Goal: Information Seeking & Learning: Compare options

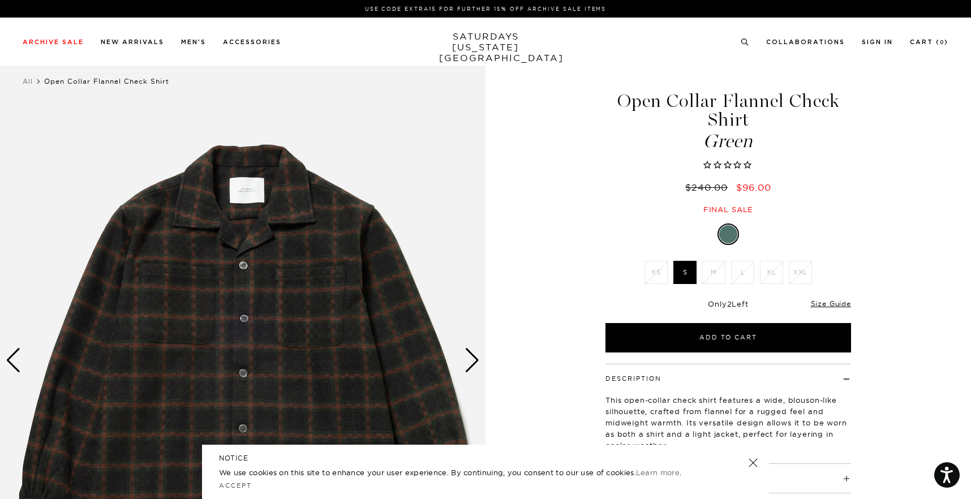
click at [475, 359] on div "Next slide" at bounding box center [472, 360] width 15 height 25
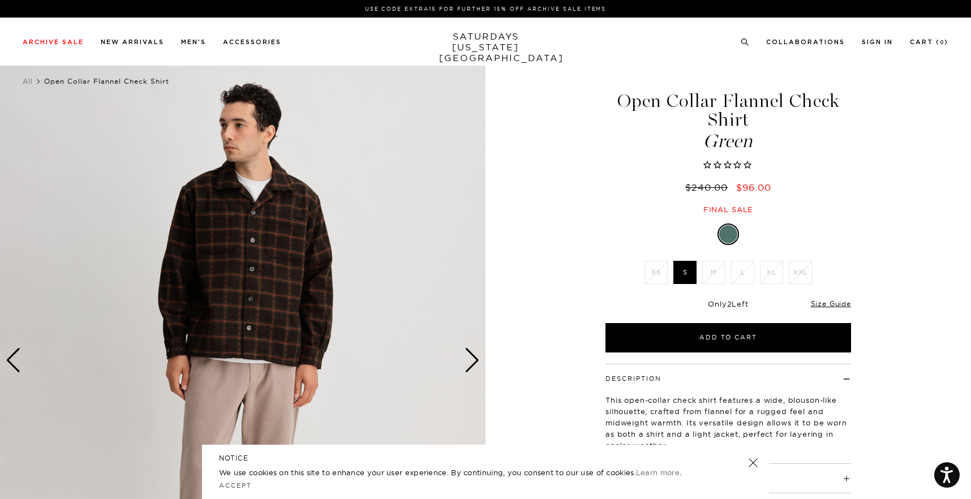
click at [475, 359] on div "Next slide" at bounding box center [472, 360] width 15 height 25
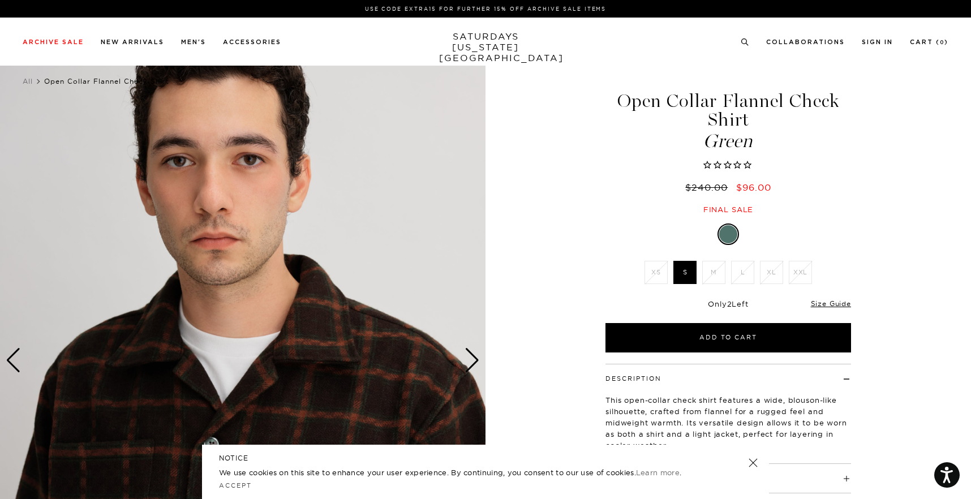
click at [475, 359] on div "Next slide" at bounding box center [472, 360] width 15 height 25
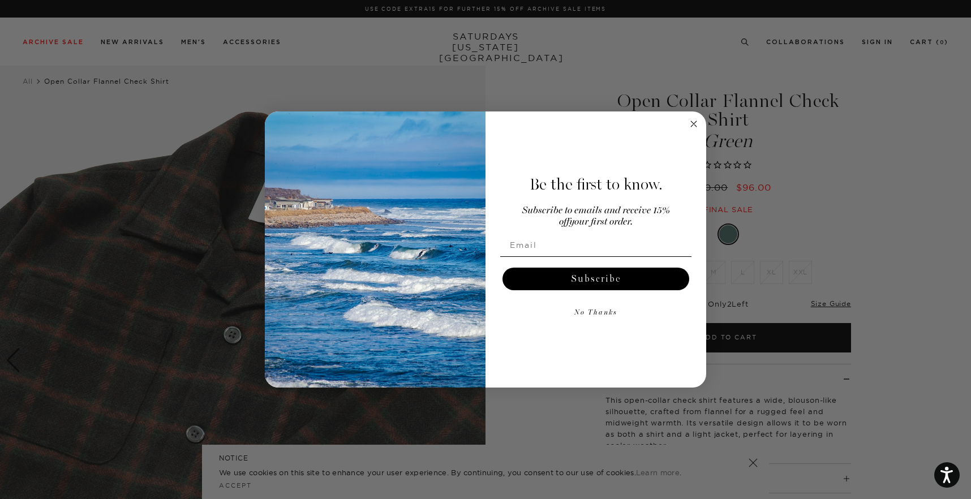
click at [690, 122] on circle "Close dialog" at bounding box center [694, 124] width 13 height 13
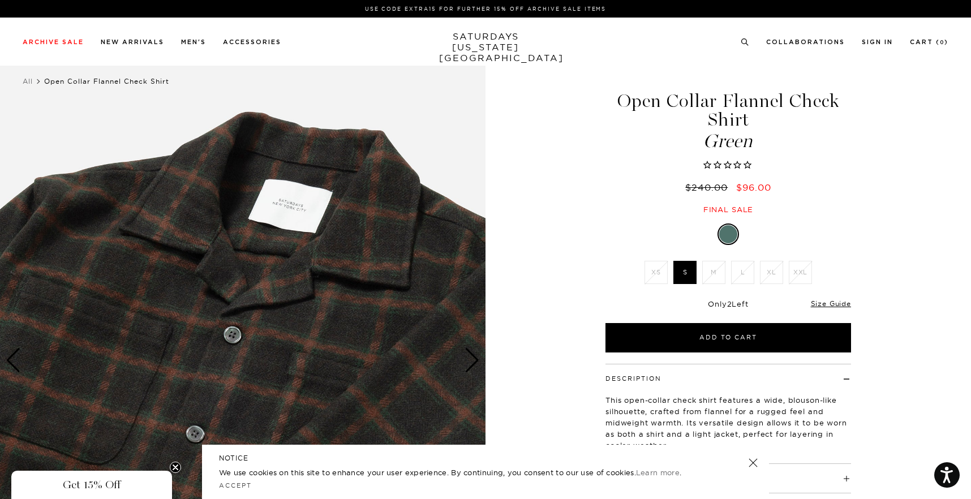
click at [725, 124] on h1 "Open Collar Flannel Check Shirt Green" at bounding box center [728, 121] width 249 height 59
copy h1 "Shirt"
click at [750, 38] on ul "Collaborations Shop All Dickies POTR Barbour Brooks Cameron Studio retaW 0" at bounding box center [845, 41] width 208 height 10
click at [743, 39] on icon at bounding box center [745, 41] width 8 height 7
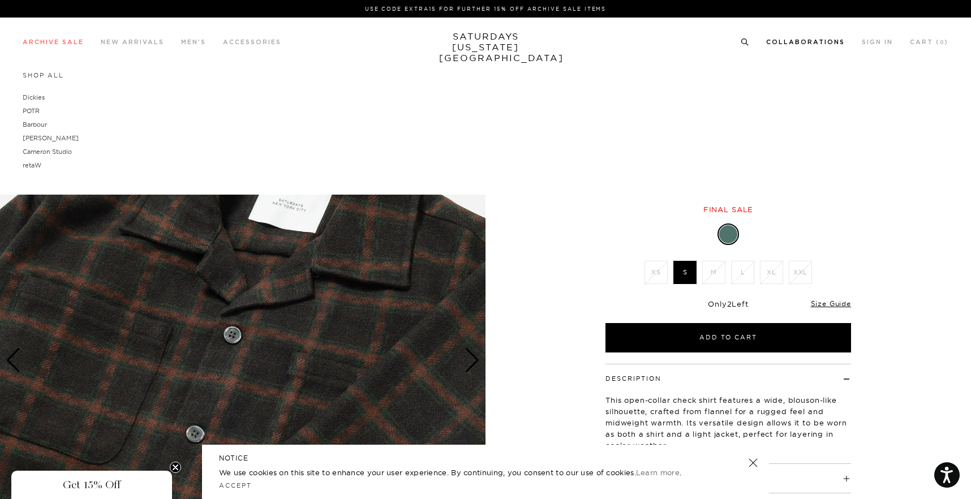
paste input "Shirt"
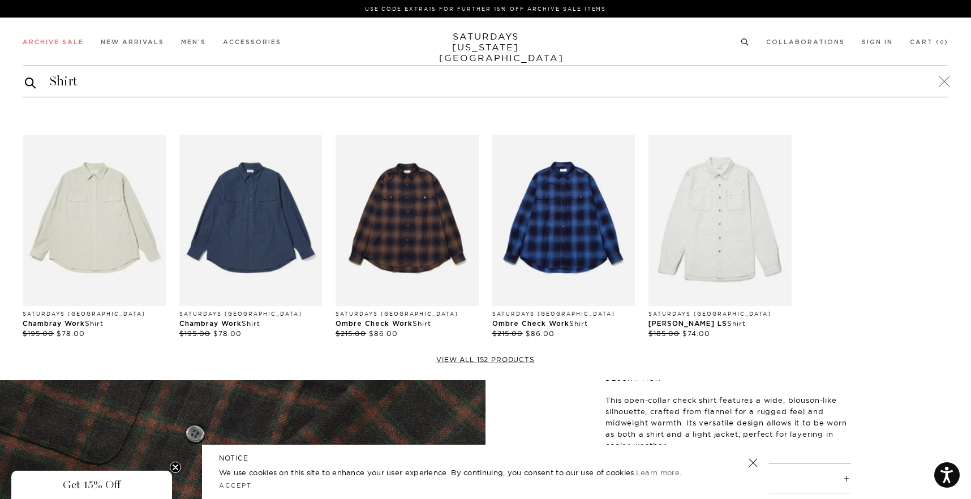
type input "Shirt"
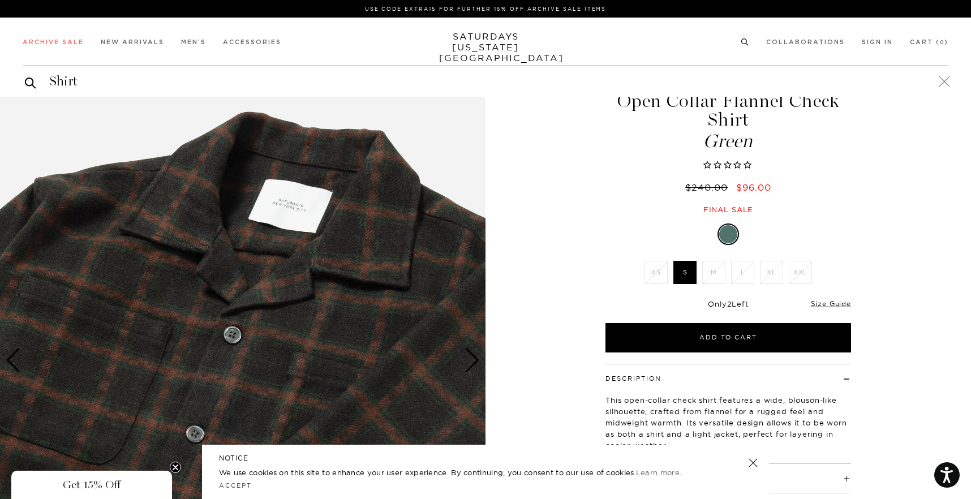
click at [488, 93] on div "Shirt" at bounding box center [486, 81] width 926 height 31
click at [918, 319] on div "4 / 5" at bounding box center [485, 360] width 971 height 607
click at [940, 76] on input "Shirt" at bounding box center [486, 81] width 926 height 18
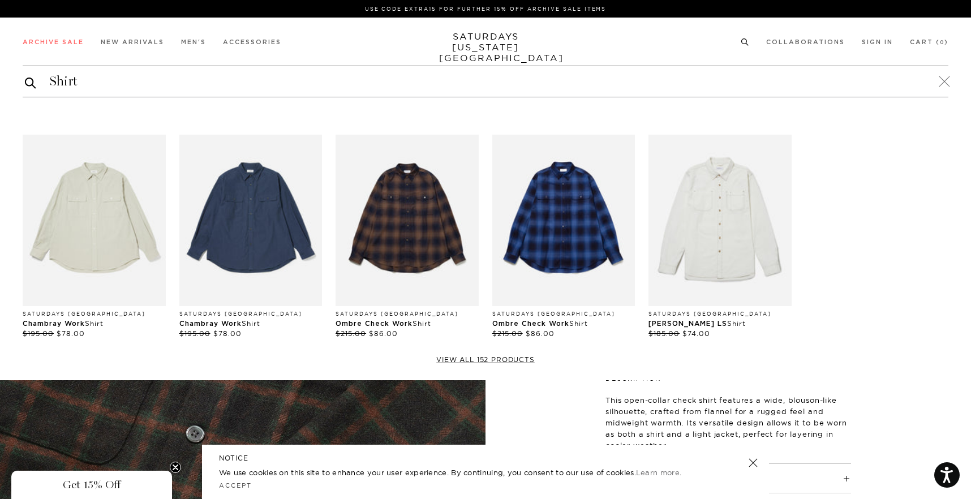
click at [31, 82] on button "submit" at bounding box center [30, 83] width 11 height 14
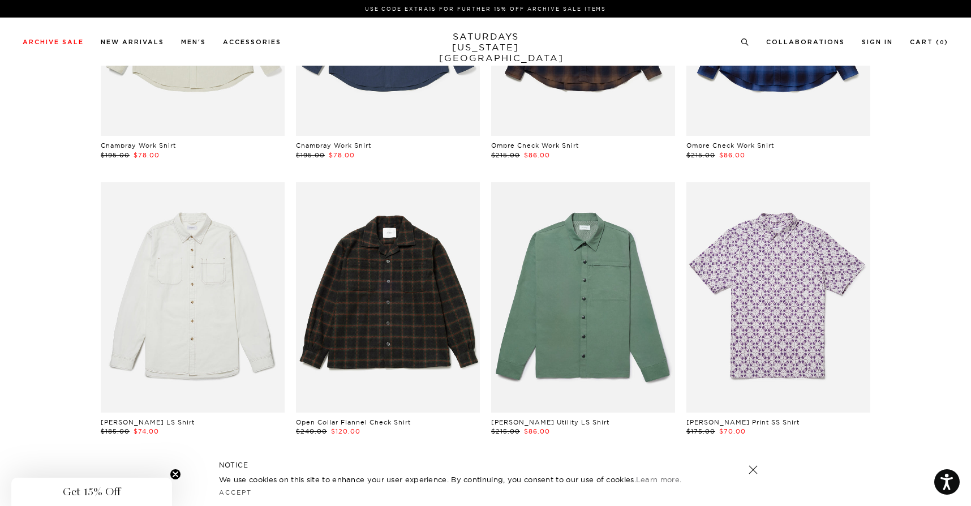
scroll to position [278, 0]
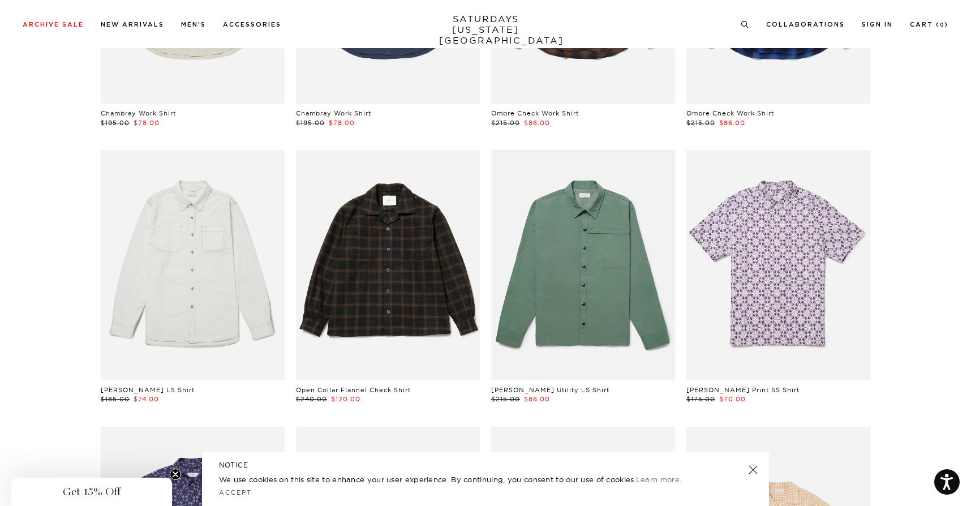
click at [752, 476] on div "NOTICE We use cookies on this site to enhance your user experience. By continui…" at bounding box center [485, 479] width 567 height 54
click at [752, 471] on link at bounding box center [753, 470] width 16 height 16
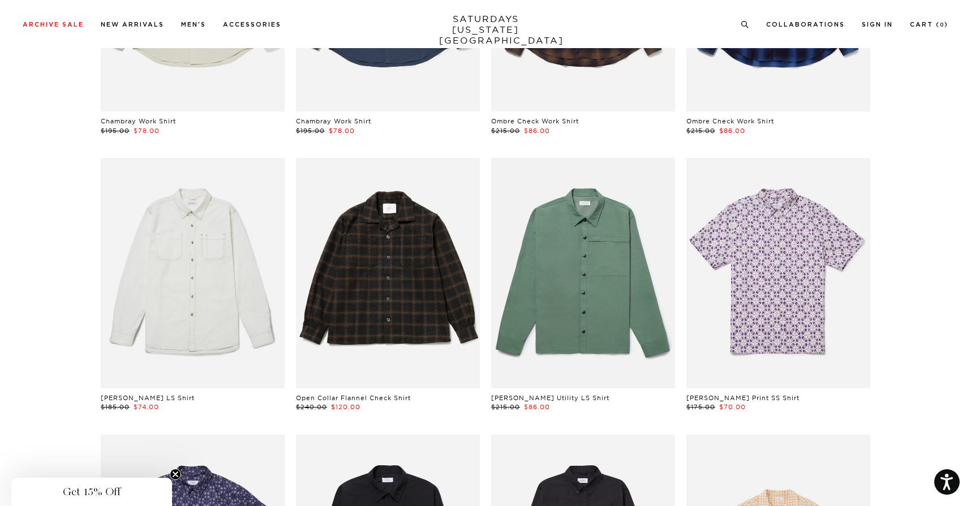
scroll to position [270, 0]
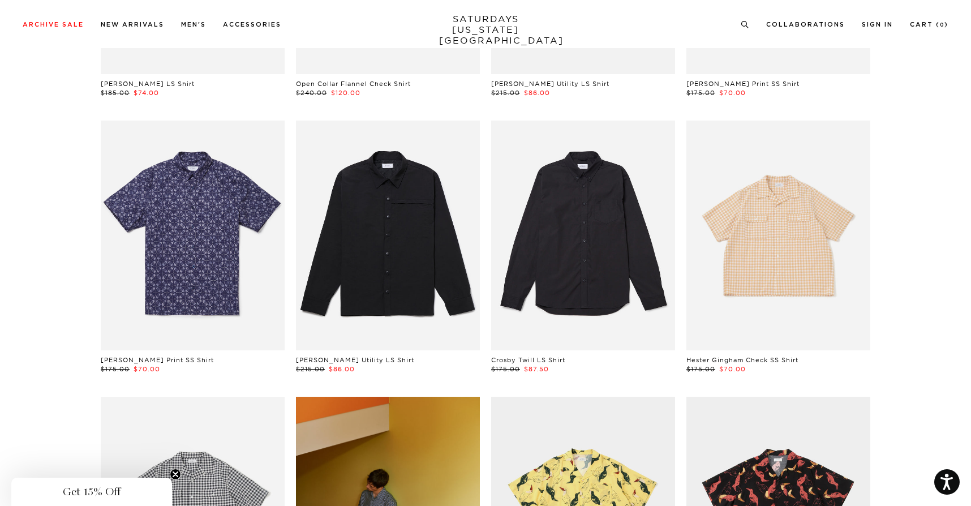
scroll to position [659, 0]
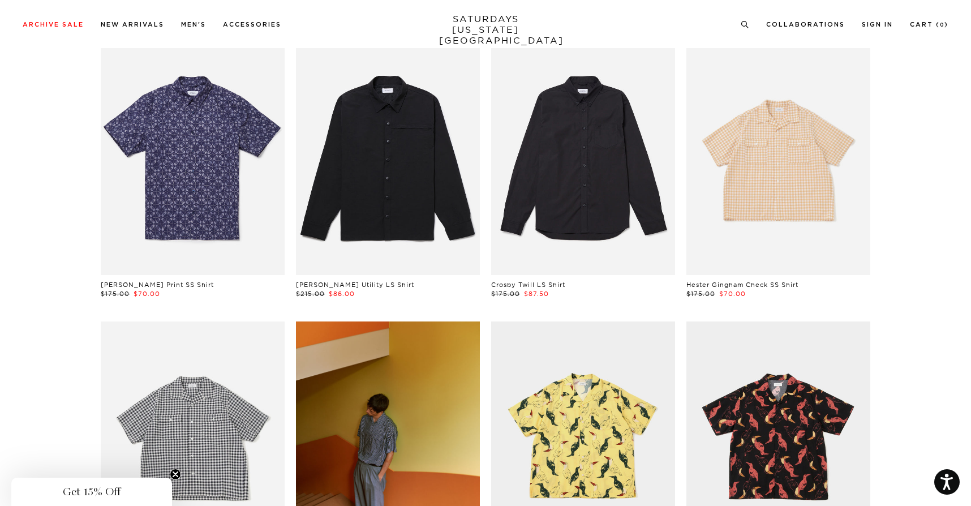
click at [363, 213] on link at bounding box center [388, 160] width 184 height 230
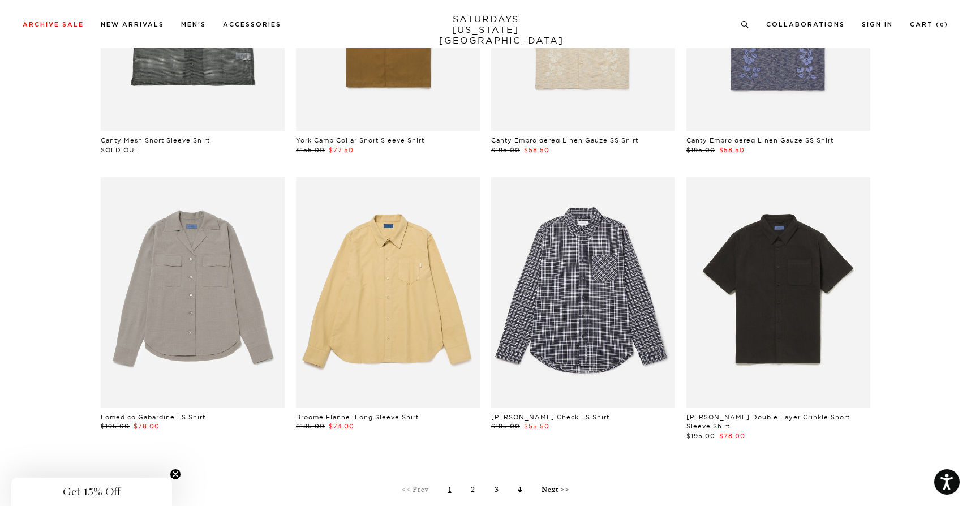
scroll to position [3083, 0]
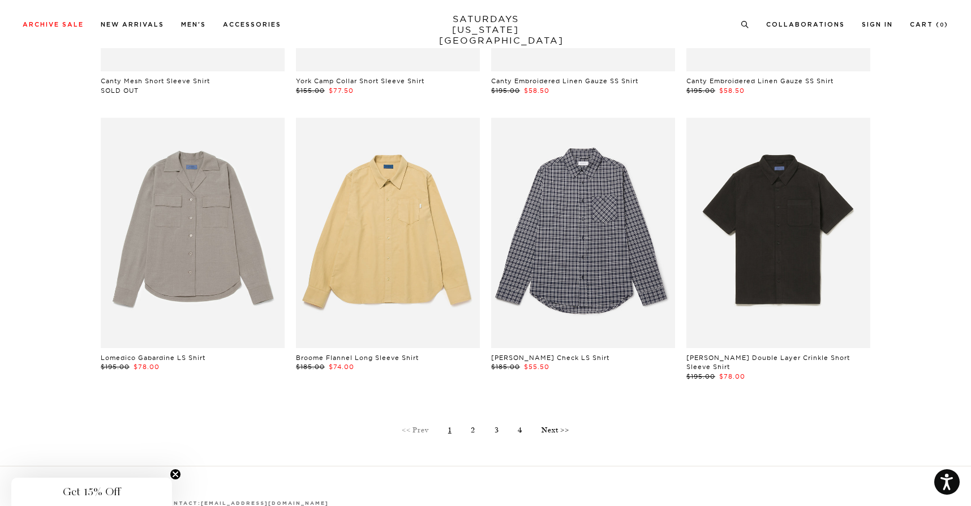
click at [548, 426] on link "Next >>" at bounding box center [556, 430] width 28 height 8
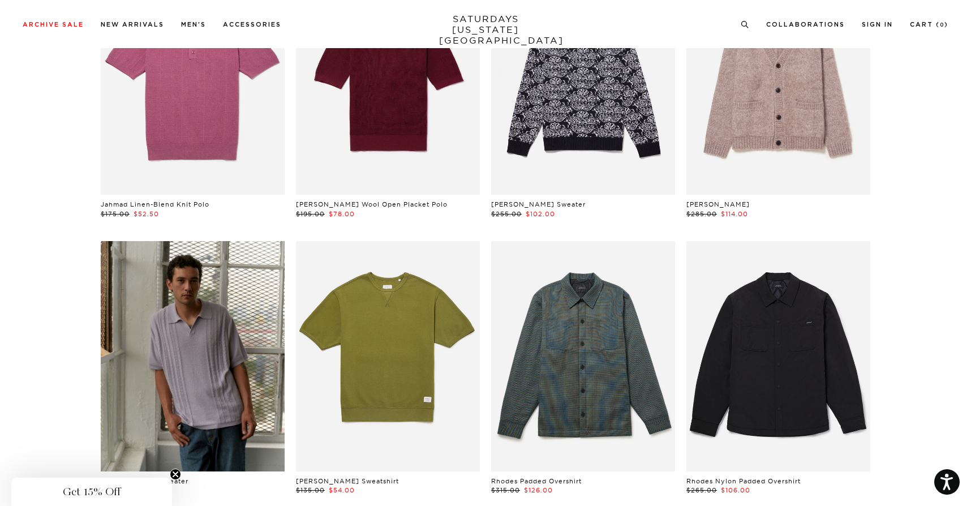
scroll to position [3020, 0]
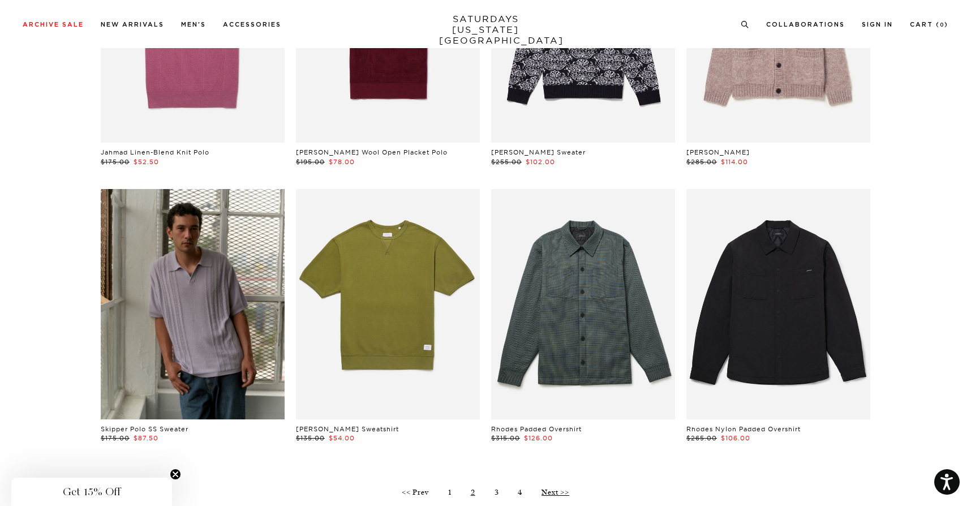
click at [556, 488] on link "Next >>" at bounding box center [556, 492] width 28 height 8
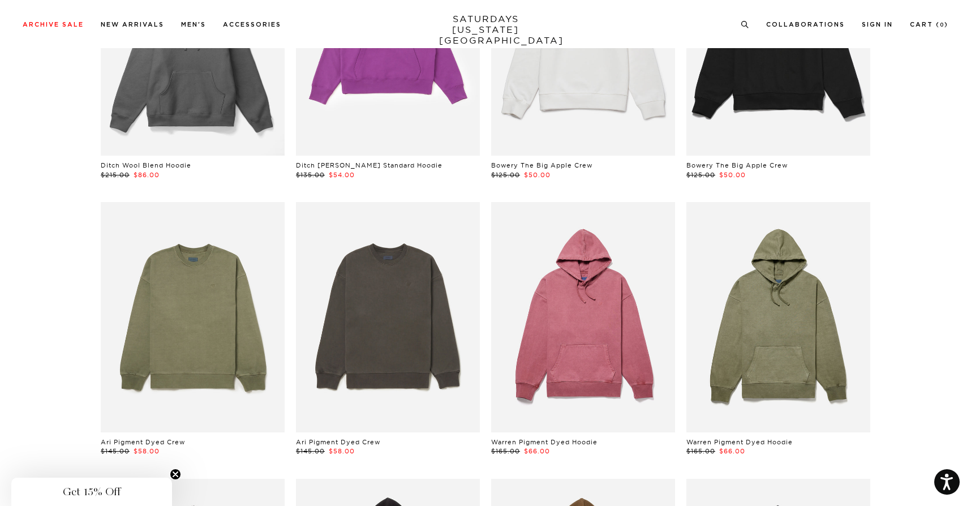
scroll to position [2354, 0]
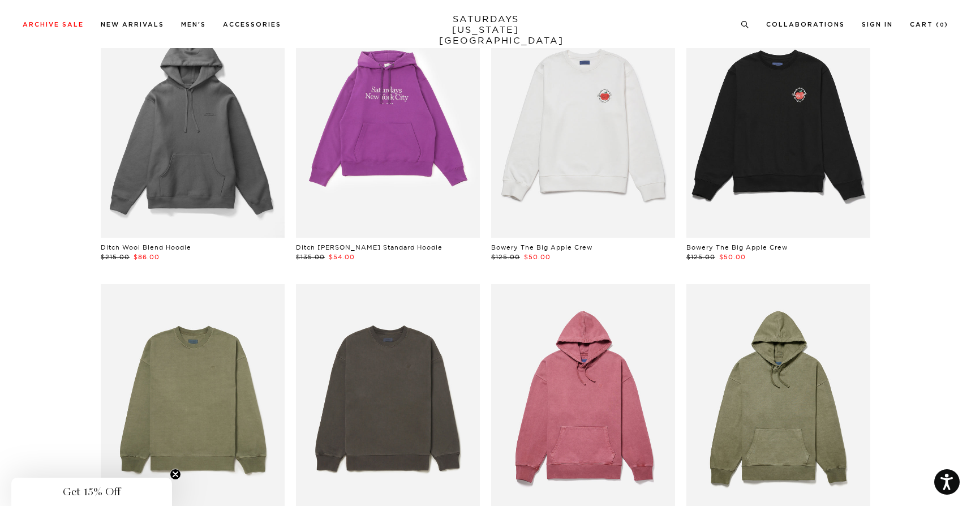
click at [836, 326] on link at bounding box center [779, 399] width 184 height 230
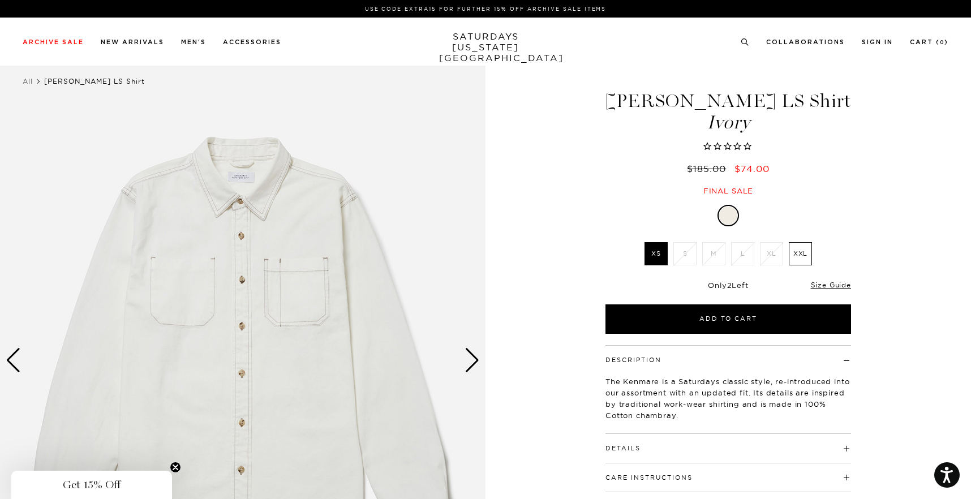
click at [267, 286] on img at bounding box center [243, 360] width 486 height 607
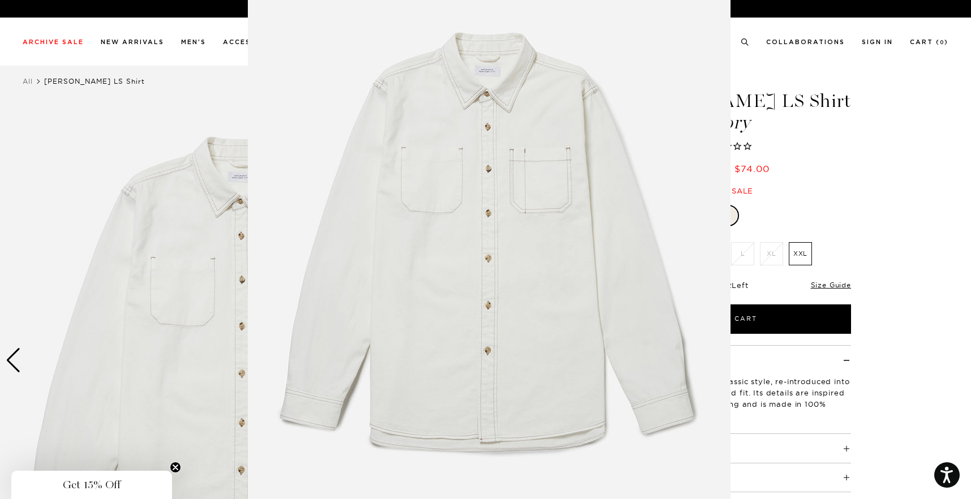
scroll to position [42, 0]
click at [183, 267] on figure at bounding box center [485, 249] width 971 height 499
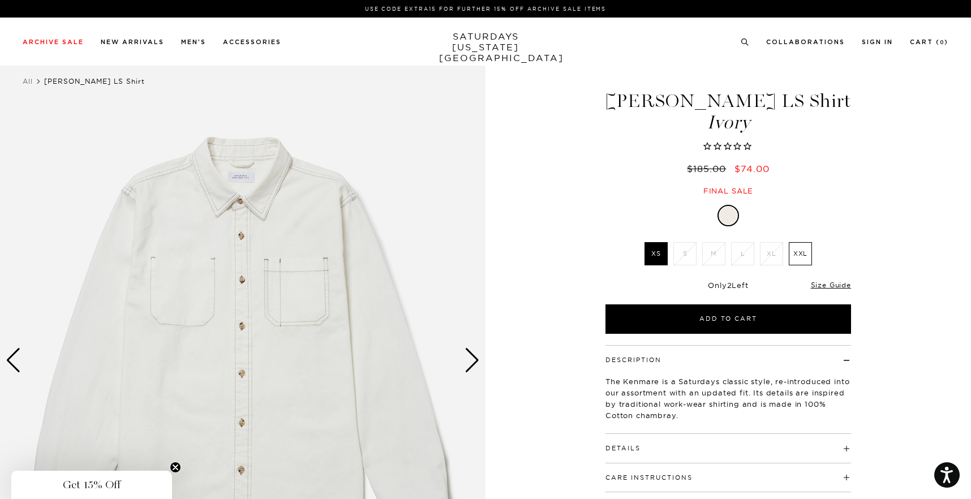
click at [473, 367] on div "Next slide" at bounding box center [472, 360] width 15 height 25
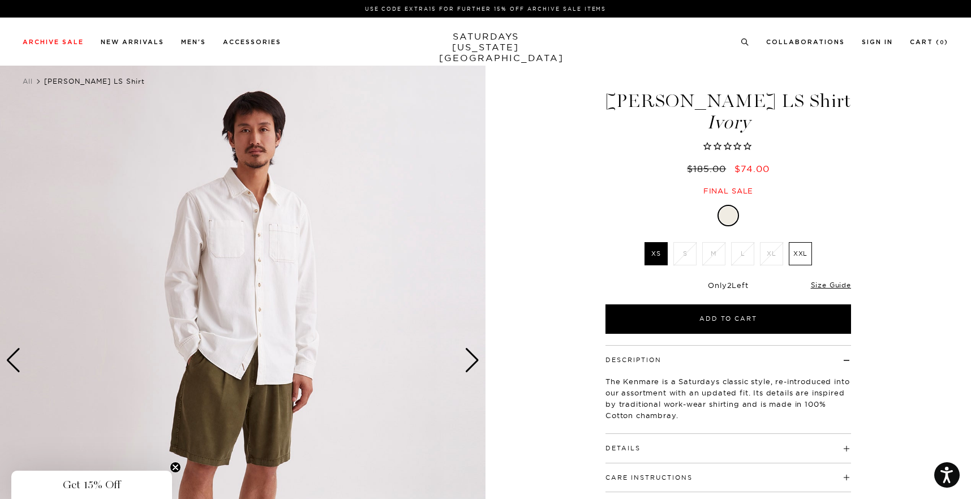
click at [473, 367] on div "Next slide" at bounding box center [472, 360] width 15 height 25
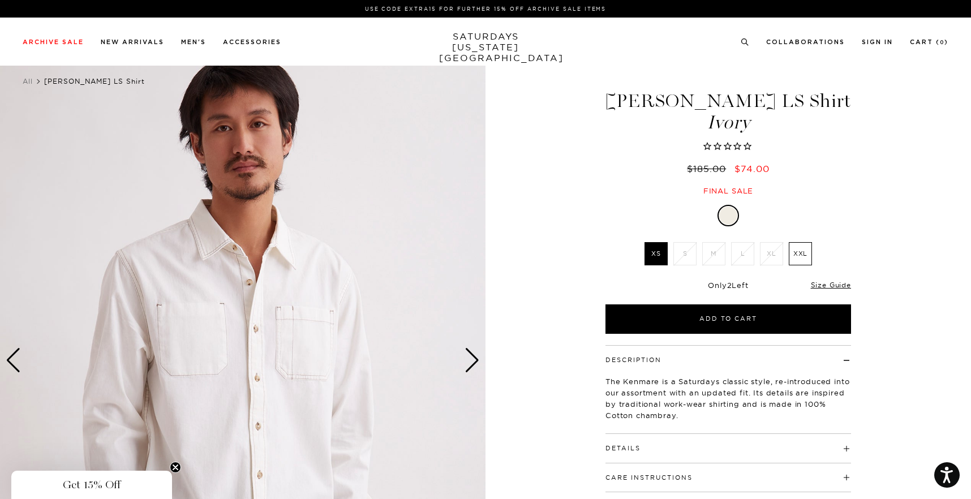
click at [473, 367] on div "Next slide" at bounding box center [472, 360] width 15 height 25
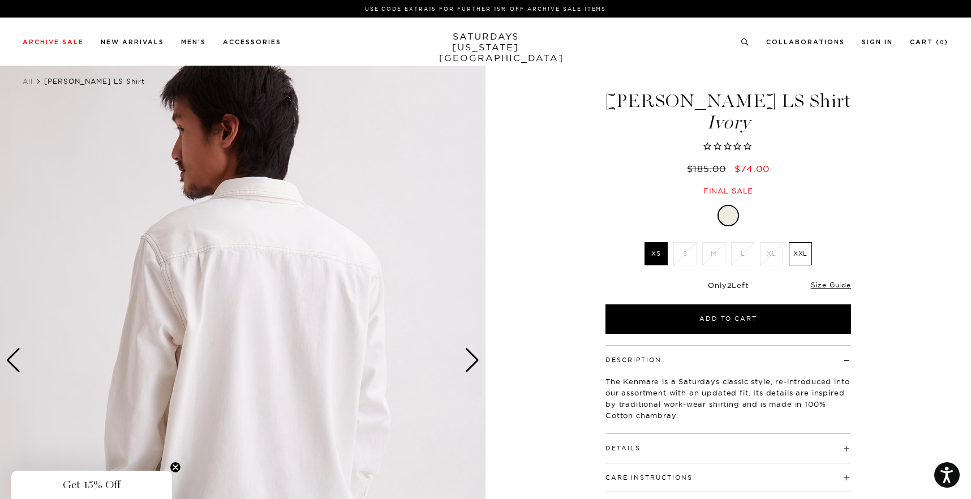
click at [473, 367] on div "Next slide" at bounding box center [472, 360] width 15 height 25
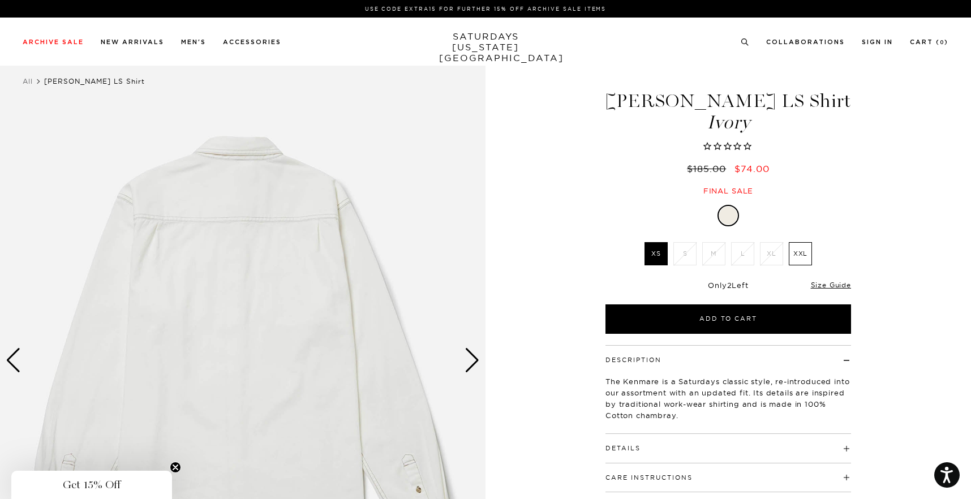
click at [473, 367] on div "Next slide" at bounding box center [472, 360] width 15 height 25
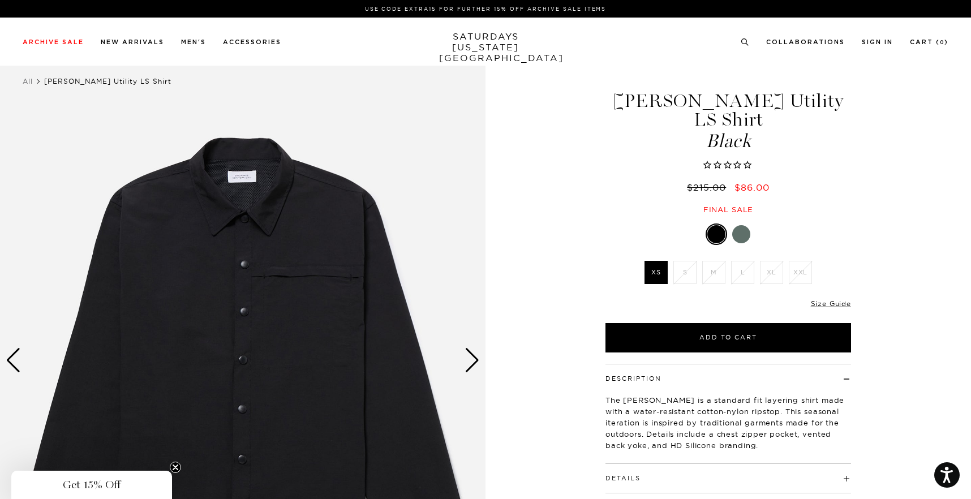
click at [745, 225] on div at bounding box center [741, 234] width 18 height 18
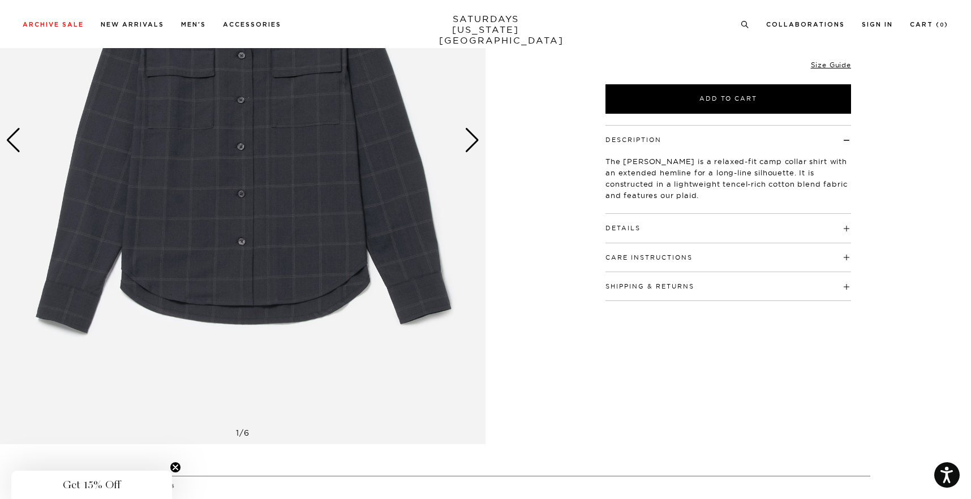
scroll to position [131, 0]
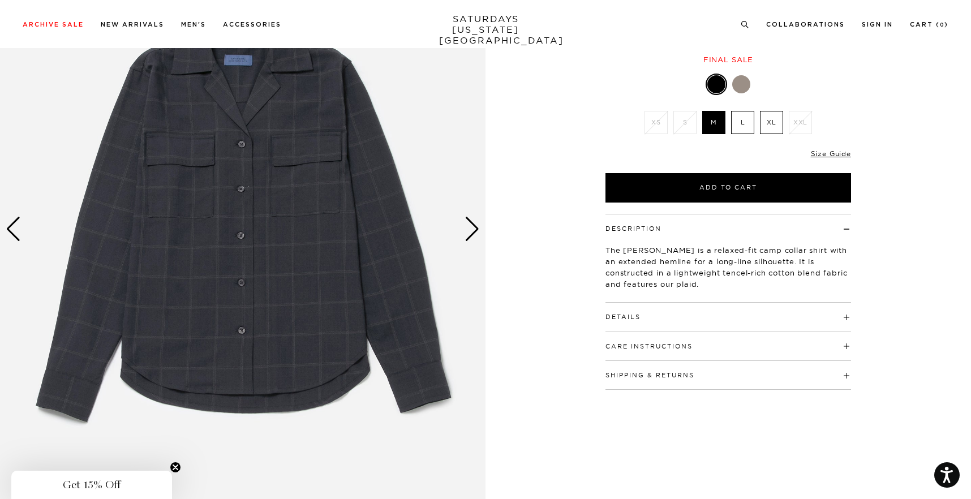
click at [471, 224] on div "Next slide" at bounding box center [472, 229] width 15 height 25
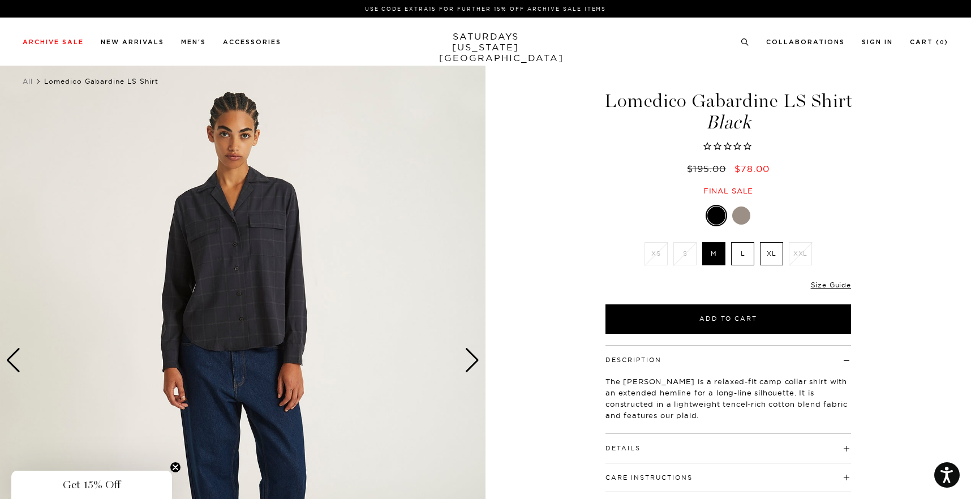
scroll to position [0, 0]
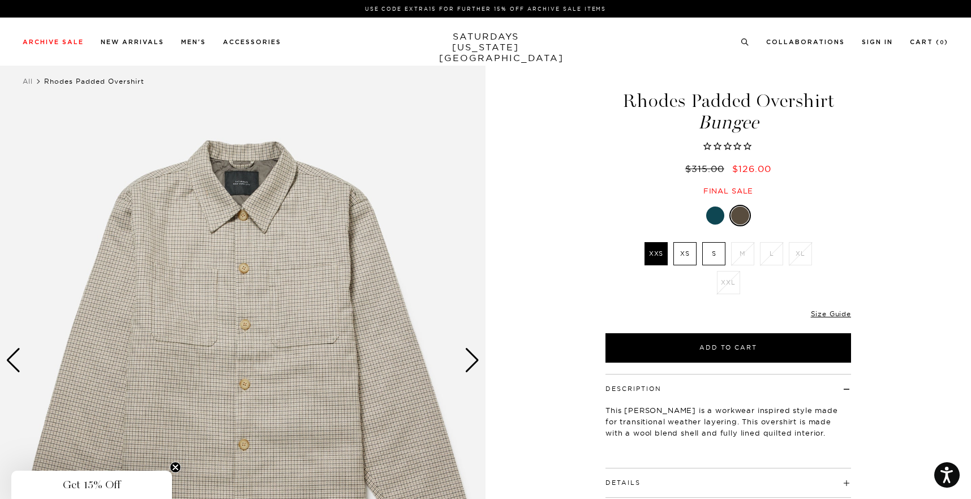
click at [470, 363] on div "Next slide" at bounding box center [472, 360] width 15 height 25
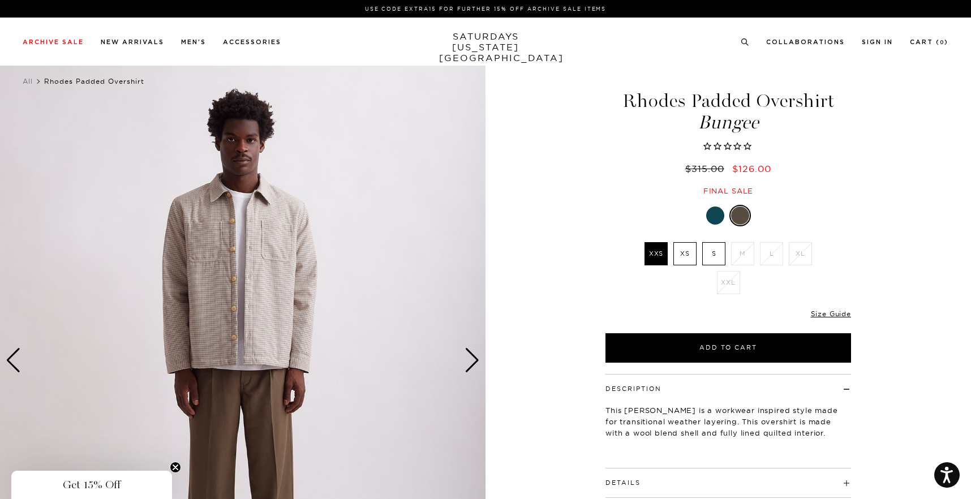
click at [470, 363] on div "Next slide" at bounding box center [472, 360] width 15 height 25
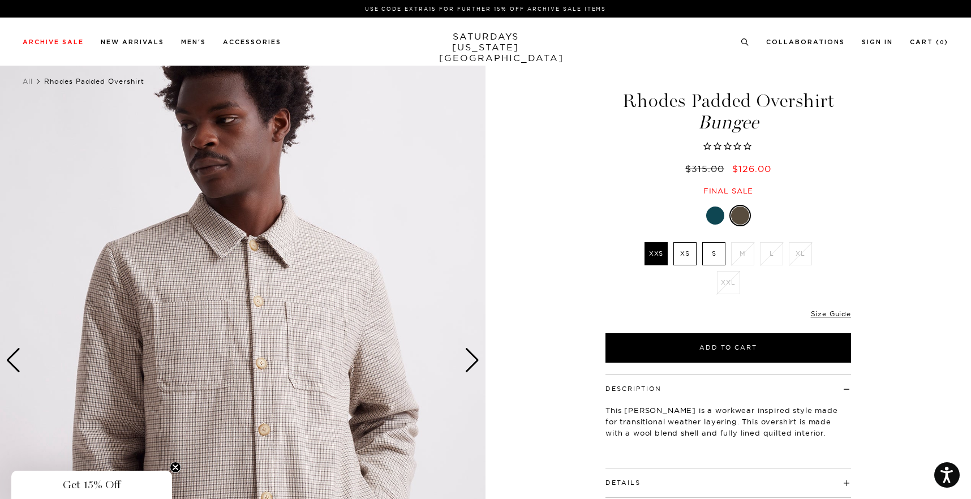
click at [470, 363] on div "Next slide" at bounding box center [472, 360] width 15 height 25
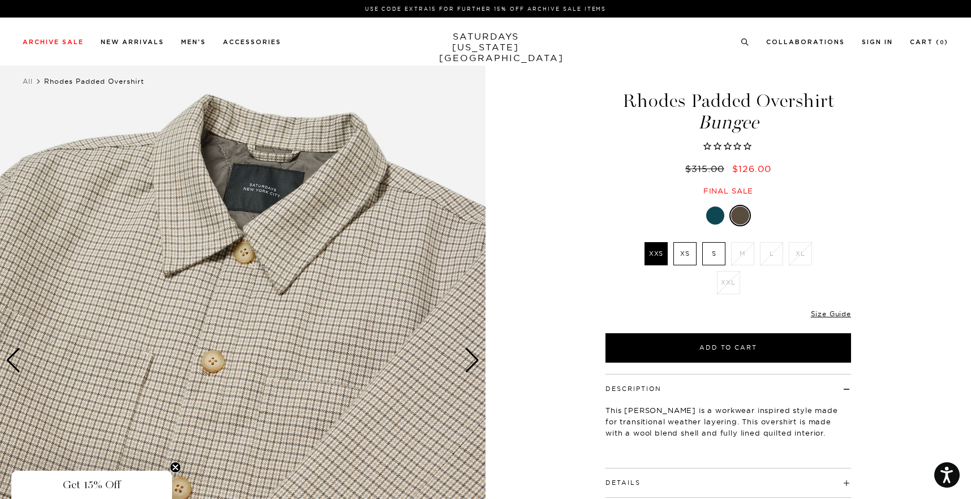
click at [710, 207] on link at bounding box center [715, 215] width 19 height 19
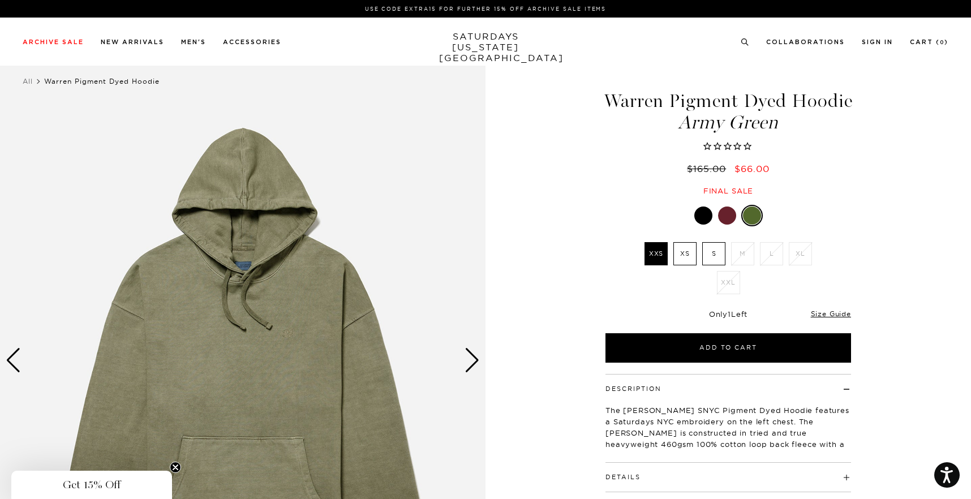
click at [776, 265] on li "L" at bounding box center [771, 253] width 29 height 23
click at [731, 225] on div at bounding box center [727, 216] width 18 height 18
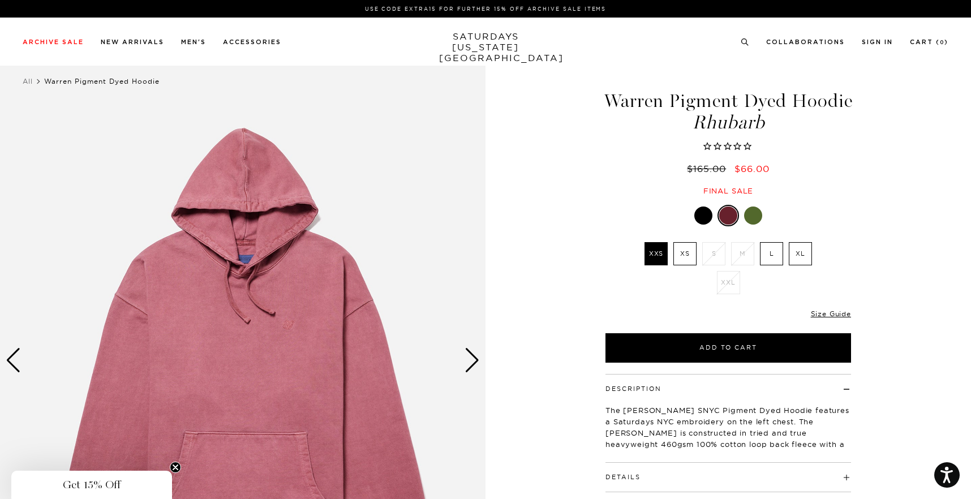
click at [702, 222] on div "Warren Pigment Dyed Hoodie Rhubarb $165.00 $66.00 Final sale Warren Pigment Dye…" at bounding box center [728, 360] width 283 height 607
click at [706, 225] on div at bounding box center [703, 216] width 18 height 18
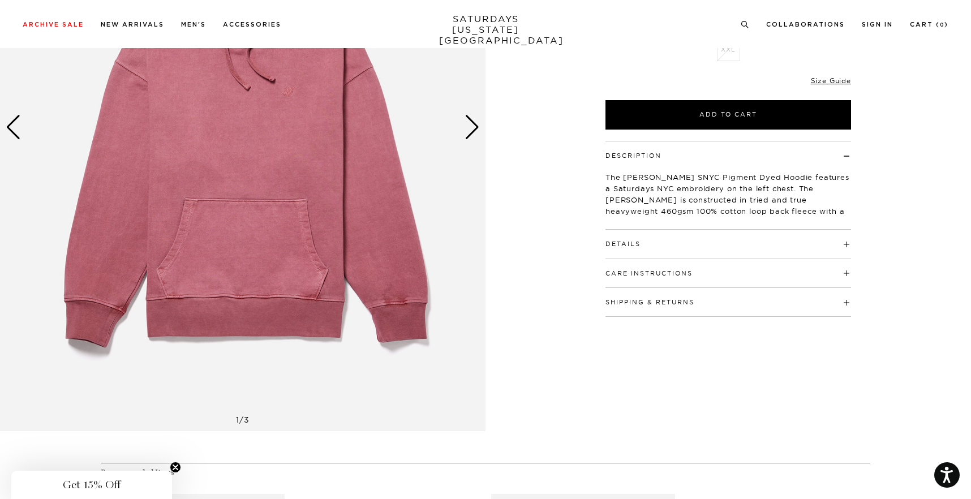
scroll to position [342, 0]
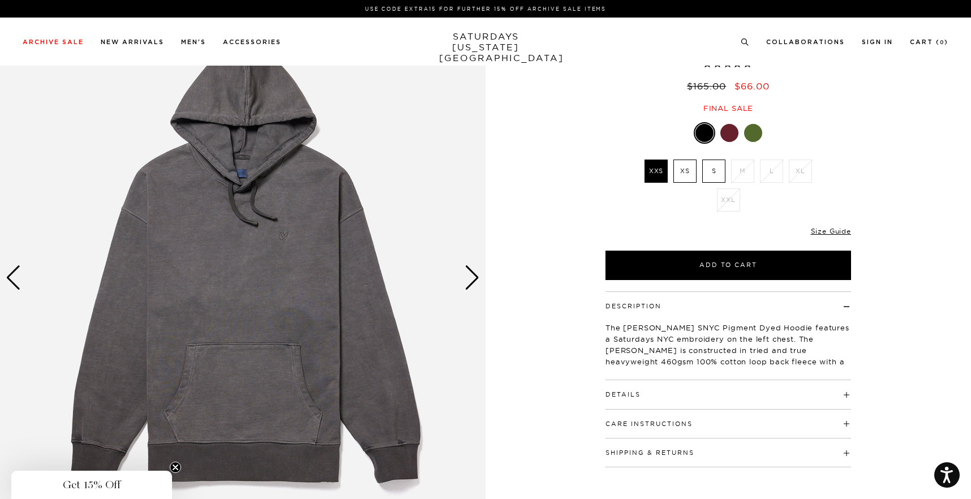
scroll to position [91, 0]
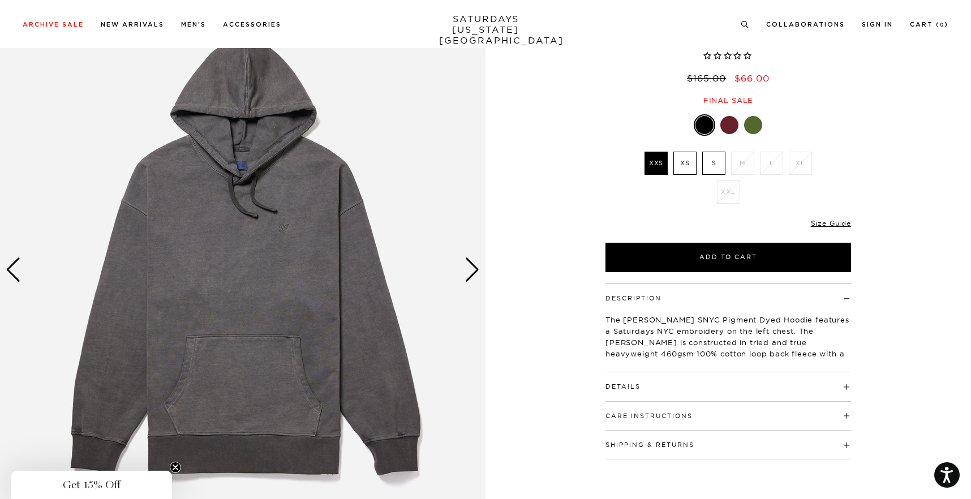
click at [475, 274] on div "Next slide" at bounding box center [472, 270] width 15 height 25
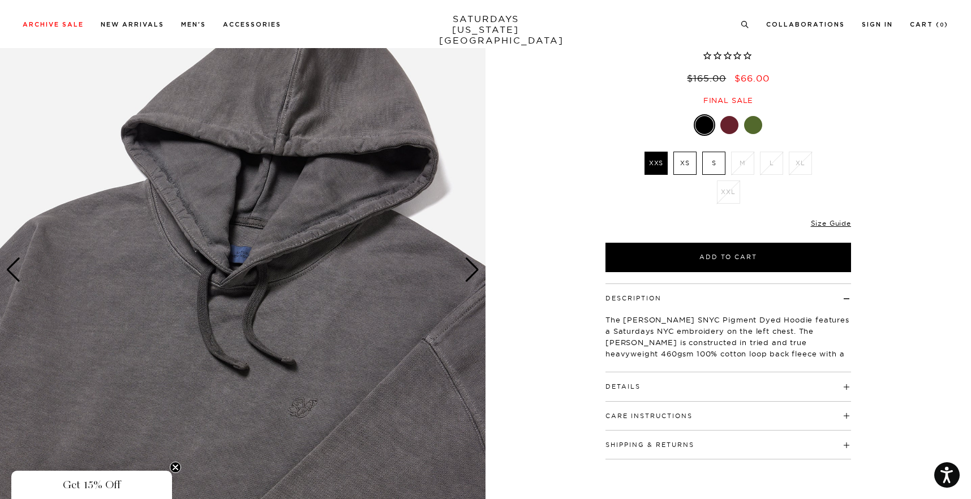
click at [475, 274] on div "Next slide" at bounding box center [472, 270] width 15 height 25
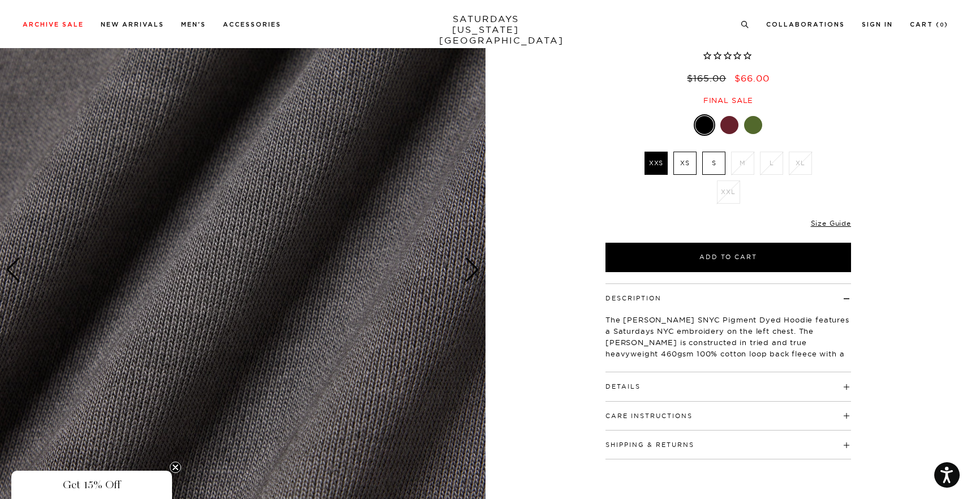
click at [475, 274] on div "Next slide" at bounding box center [472, 270] width 15 height 25
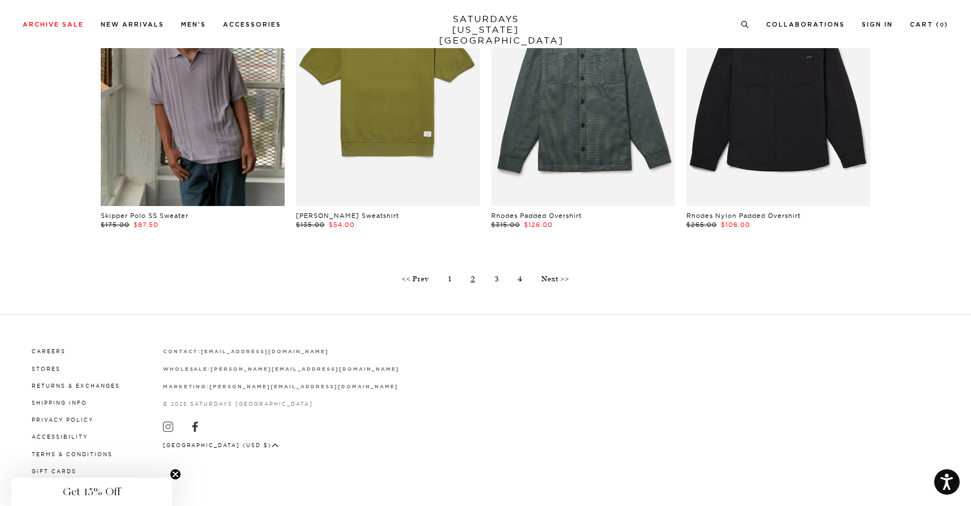
scroll to position [3233, 0]
click at [520, 275] on link "4" at bounding box center [520, 279] width 5 height 8
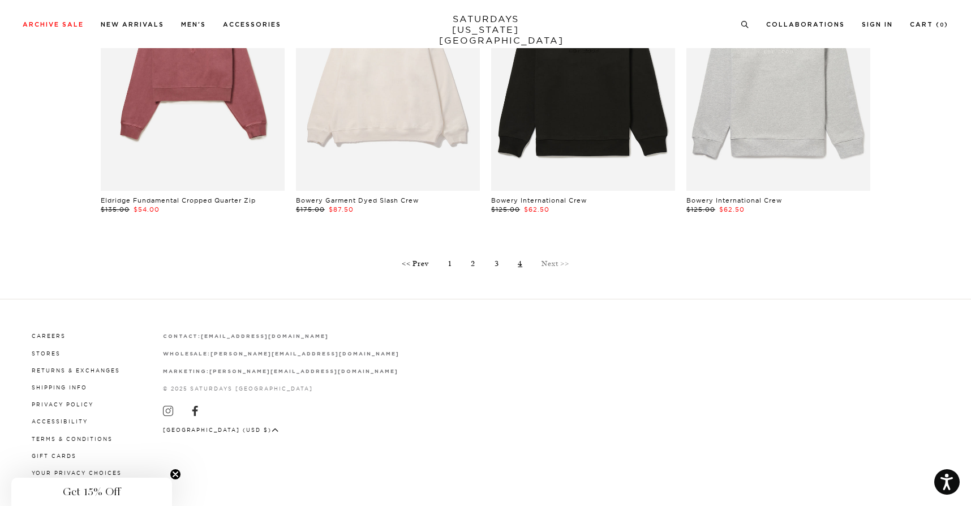
scroll to position [467, 0]
